Goal: Task Accomplishment & Management: Use online tool/utility

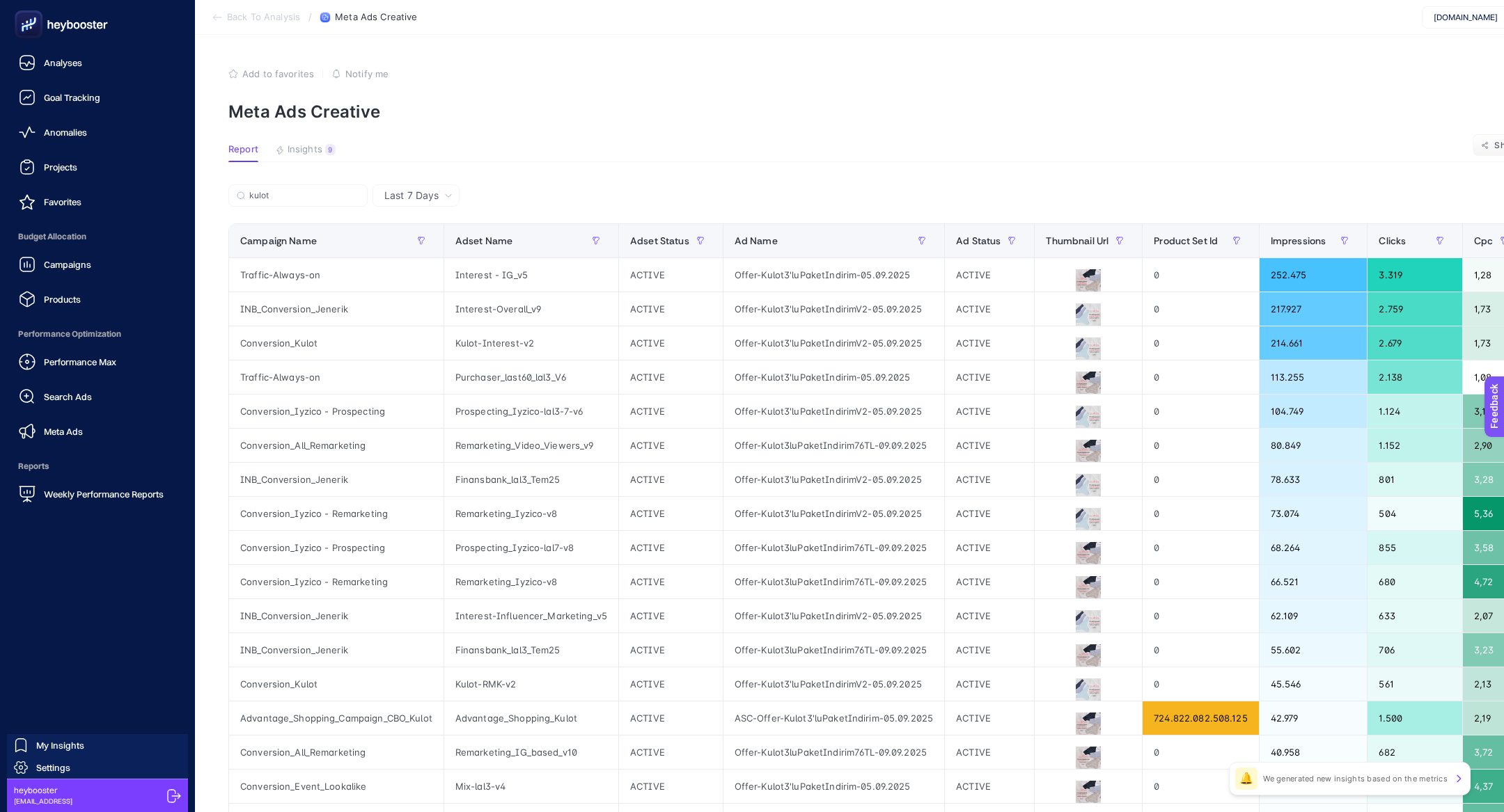
scroll to position [0, 73]
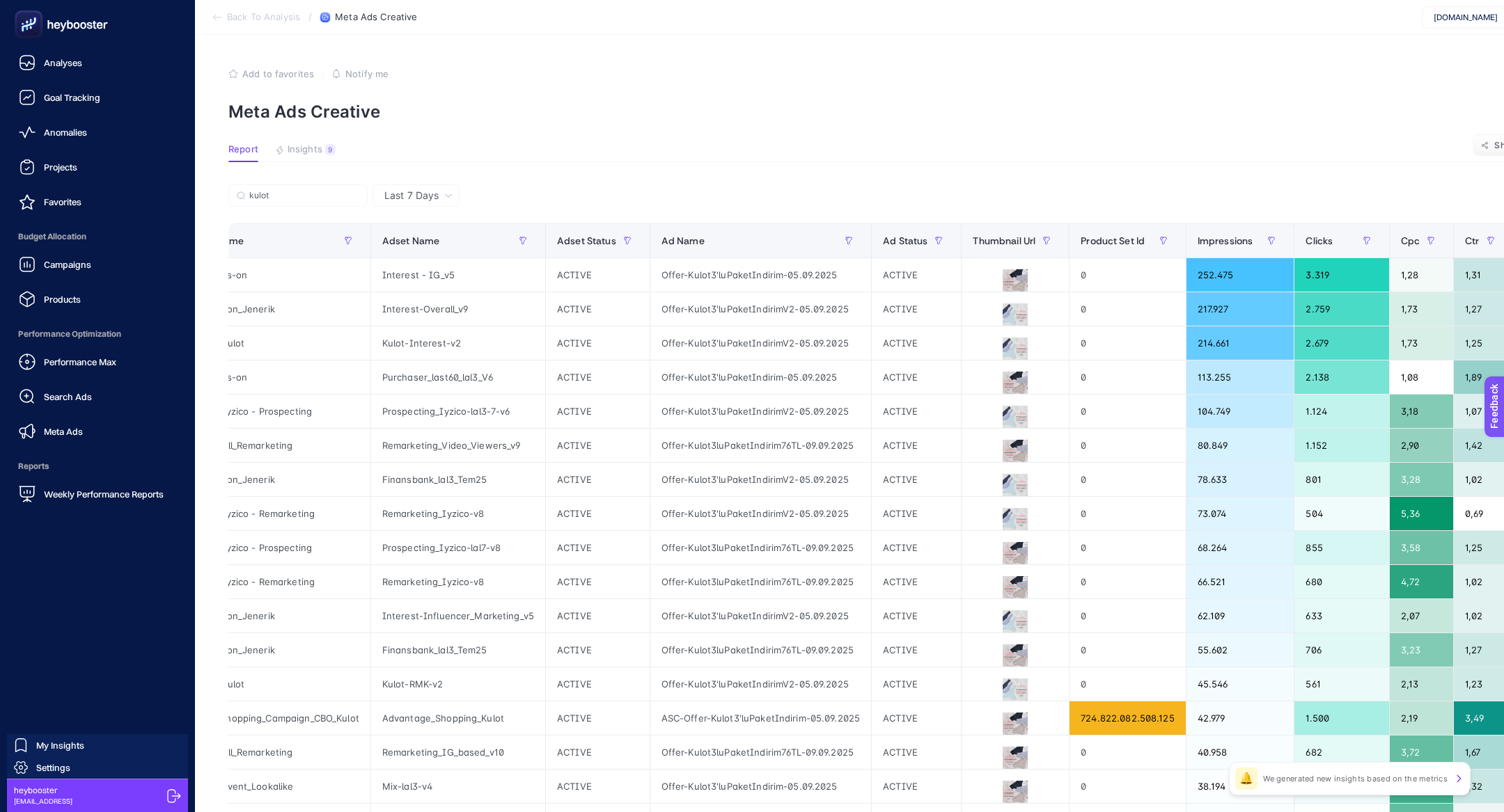
click at [28, 27] on rect at bounding box center [29, 24] width 23 height 23
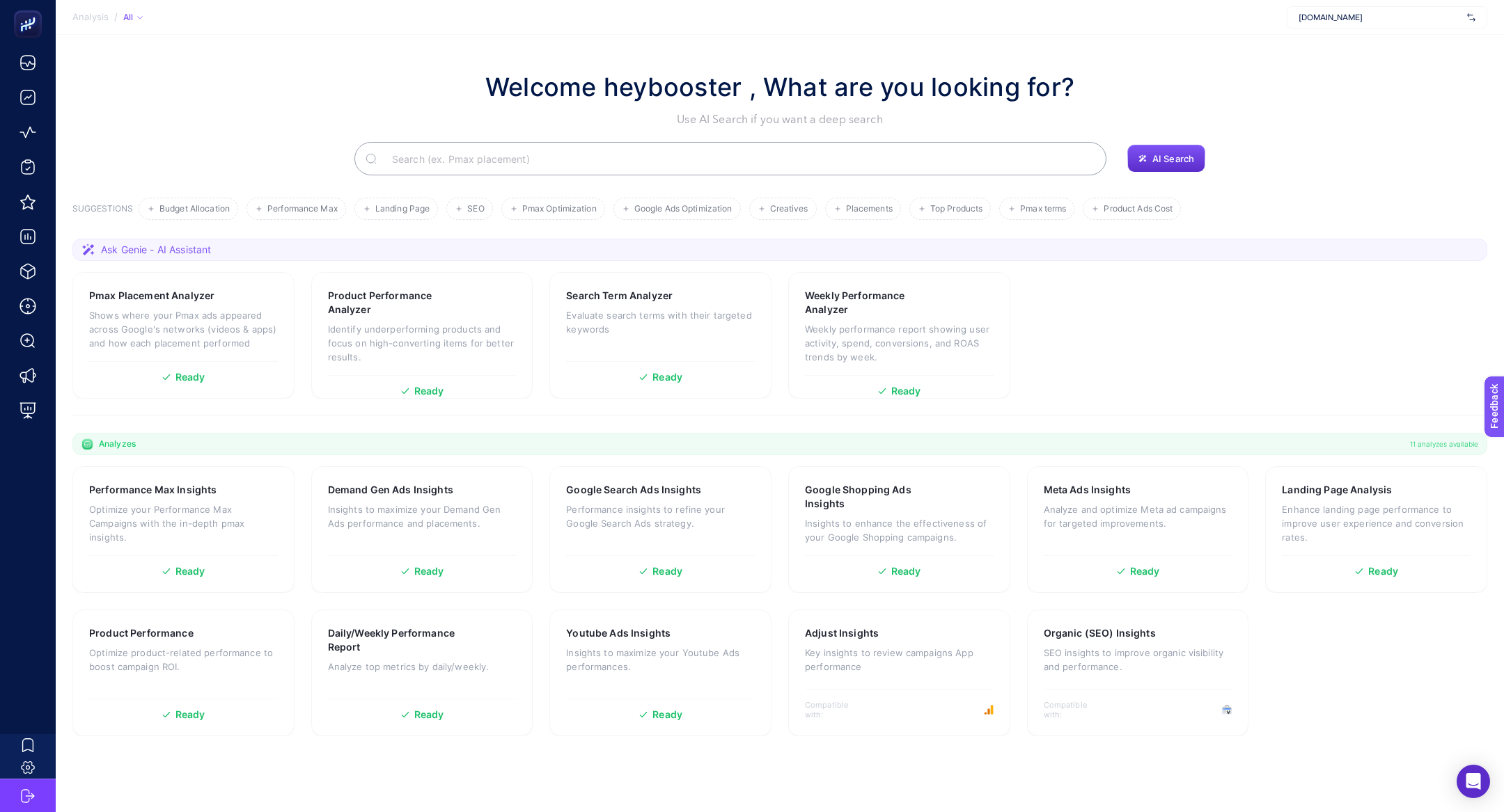
click at [1354, 15] on span "www.suwen.com.tr" at bounding box center [1381, 17] width 163 height 11
type input "ikea"
click at [1359, 34] on div "IKEA" at bounding box center [1386, 45] width 199 height 23
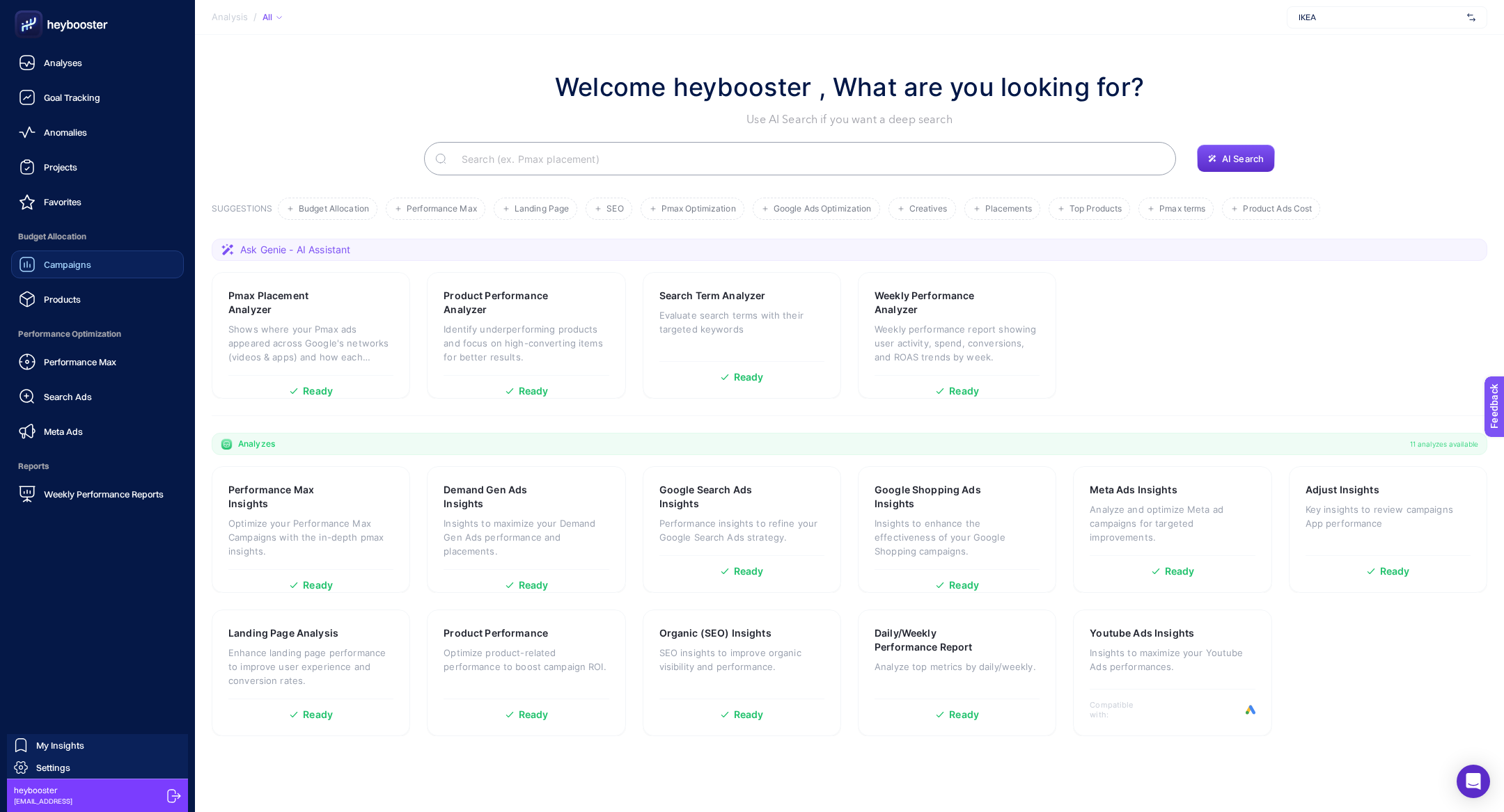
click at [48, 277] on link "Campaigns" at bounding box center [97, 264] width 173 height 28
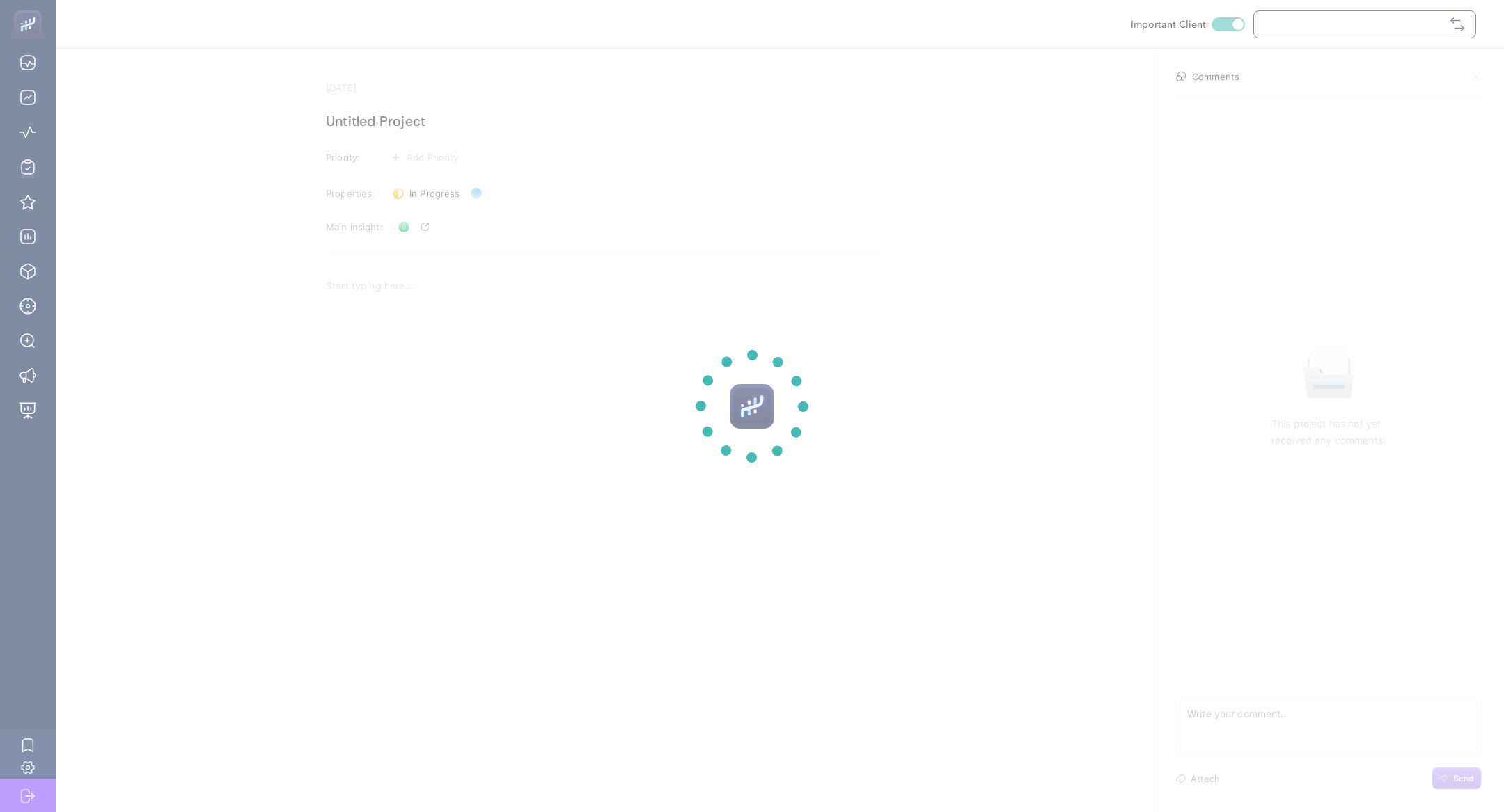
checkbox input "true"
